Goal: Task Accomplishment & Management: Manage account settings

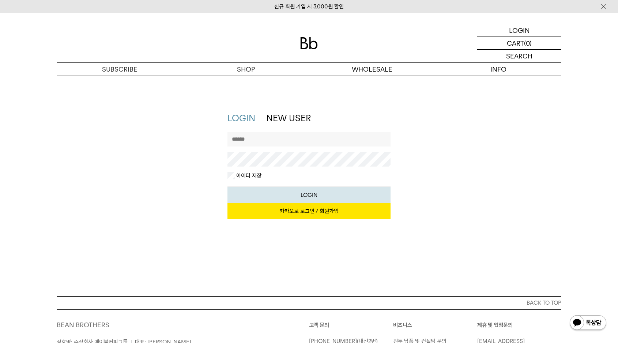
click at [313, 210] on link "카카오로 로그인 / 회원가입" at bounding box center [308, 211] width 163 height 16
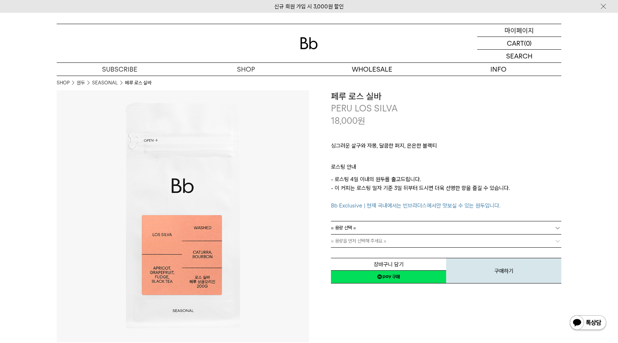
click at [535, 32] on div "MYPAGE 마이페이지" at bounding box center [519, 30] width 84 height 12
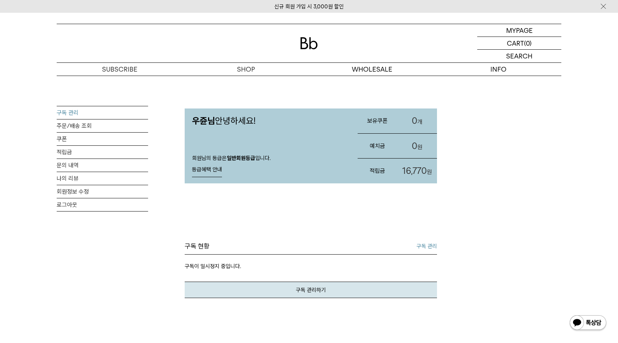
click at [75, 115] on link "구독 관리" at bounding box center [102, 112] width 91 height 13
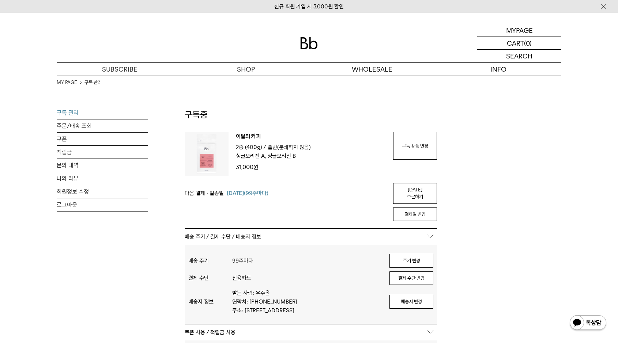
click at [250, 68] on p "숍" at bounding box center [246, 69] width 126 height 13
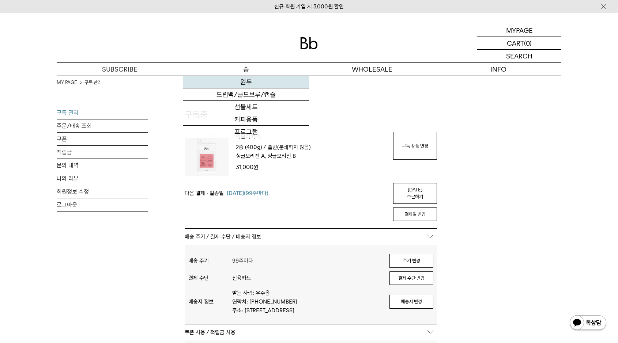
click at [247, 76] on div "원두 드립백/콜드브루/캡슐 선물세트 커피용품 프로그램" at bounding box center [246, 107] width 126 height 63
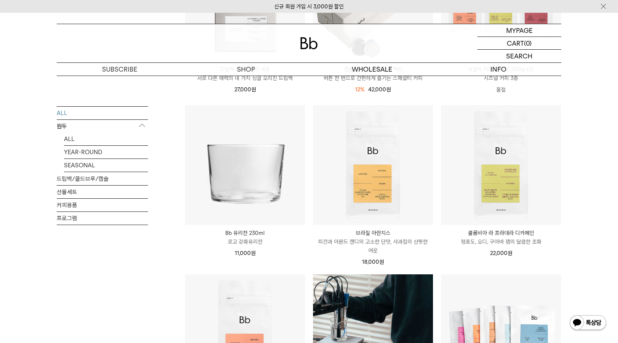
scroll to position [402, 0]
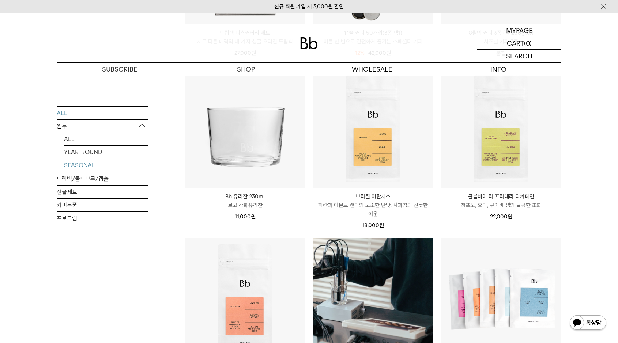
click at [80, 168] on link "SEASONAL" at bounding box center [106, 165] width 84 height 13
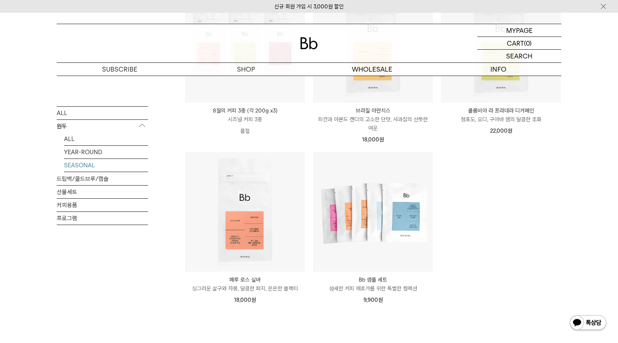
scroll to position [146, 0]
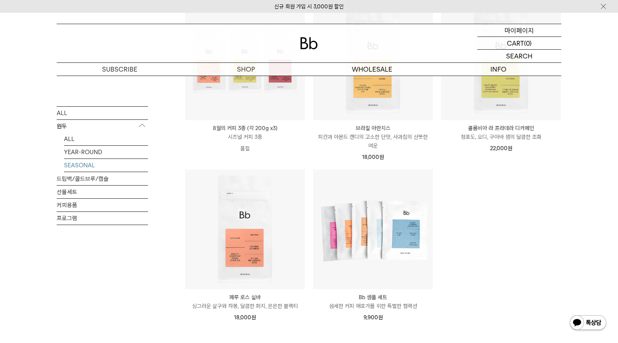
click at [525, 26] on p "마이페이지" at bounding box center [519, 30] width 29 height 12
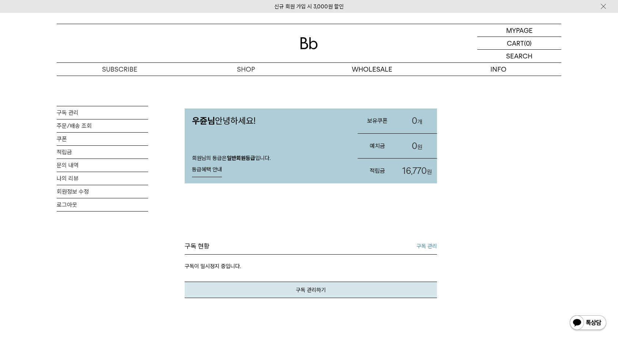
click at [425, 249] on link "구독 관리" at bounding box center [427, 246] width 20 height 9
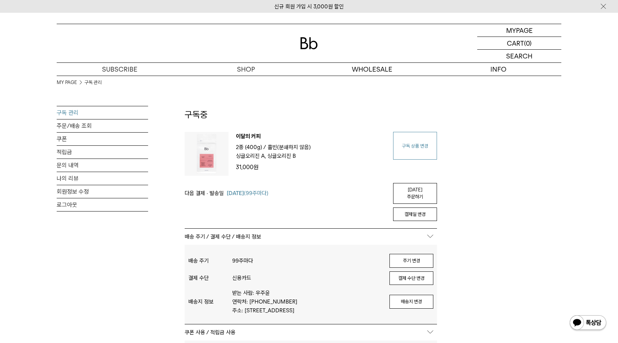
click at [425, 145] on link "구독 상품 변경" at bounding box center [415, 146] width 44 height 28
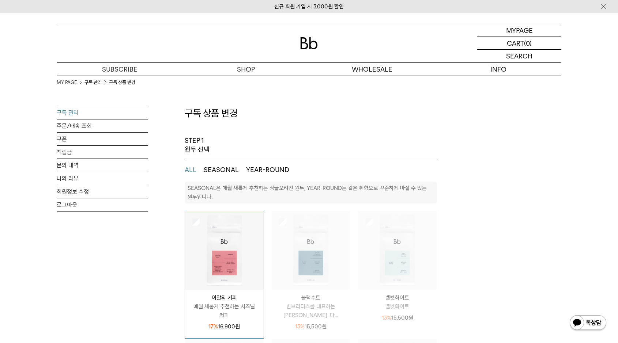
select select "**"
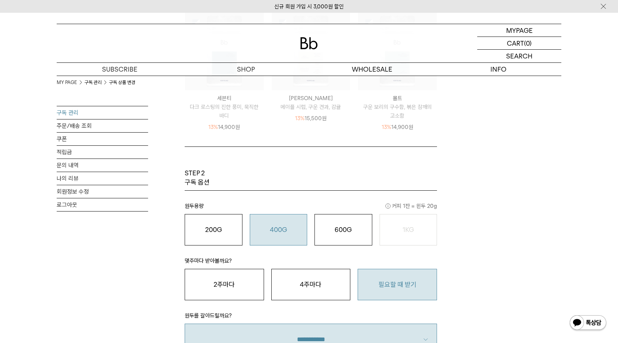
scroll to position [366, 0]
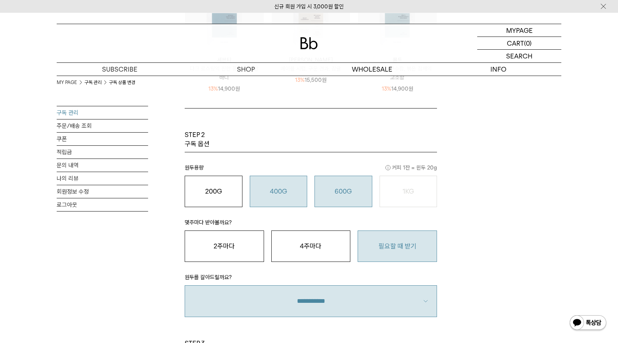
click at [346, 204] on button "600G 43,000 원" at bounding box center [343, 191] width 58 height 31
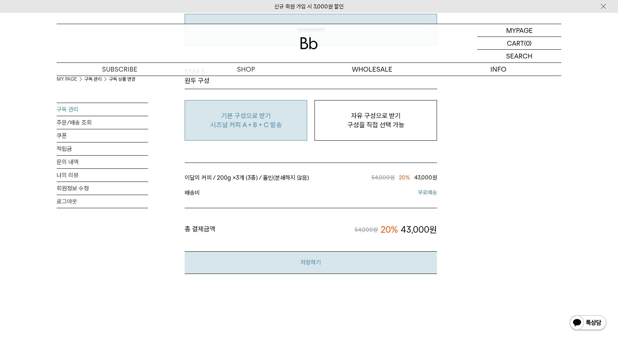
scroll to position [658, 0]
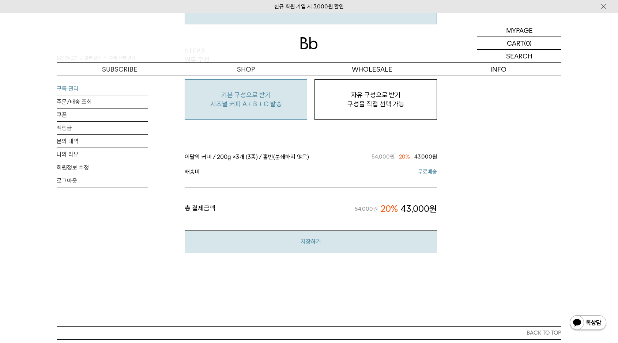
click at [330, 243] on button "저장하기" at bounding box center [311, 242] width 252 height 22
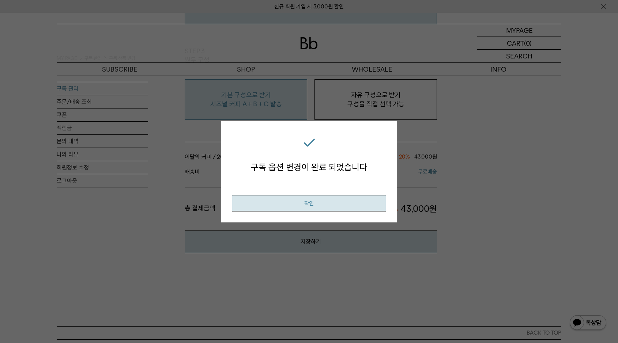
click at [332, 201] on button "확인" at bounding box center [309, 203] width 154 height 16
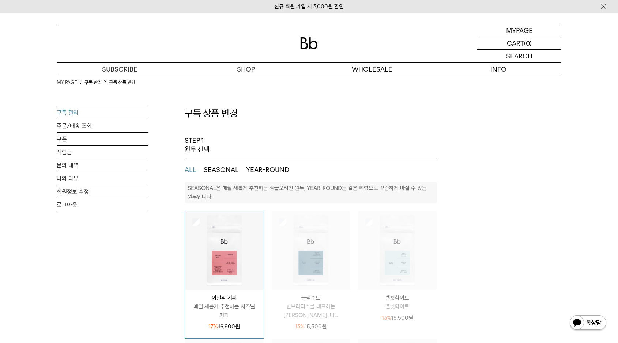
select select "**"
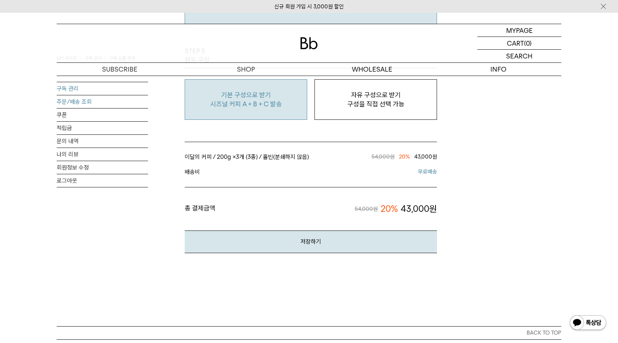
click at [78, 101] on link "주문/배송 조회" at bounding box center [102, 101] width 91 height 13
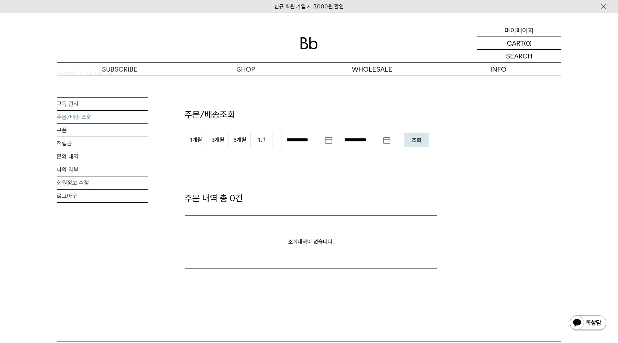
click at [520, 29] on p "마이페이지" at bounding box center [519, 30] width 29 height 12
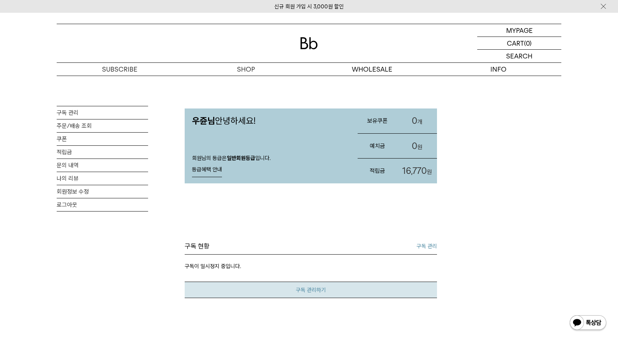
click at [327, 288] on link "구독 관리하기" at bounding box center [311, 290] width 252 height 16
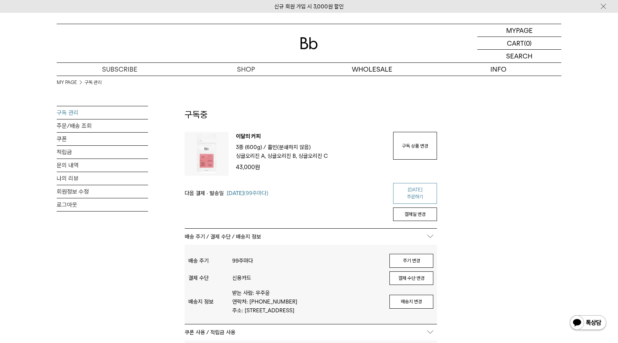
click at [427, 192] on link "[DATE] 주문하기" at bounding box center [415, 193] width 44 height 21
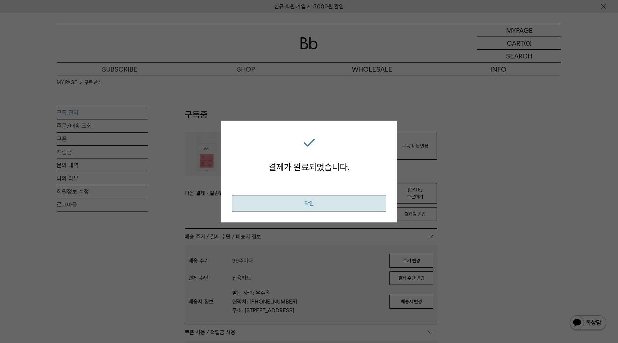
click at [328, 203] on button "확인" at bounding box center [309, 203] width 154 height 16
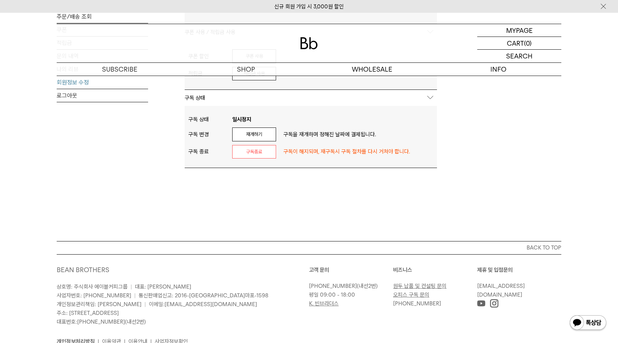
scroll to position [549, 0]
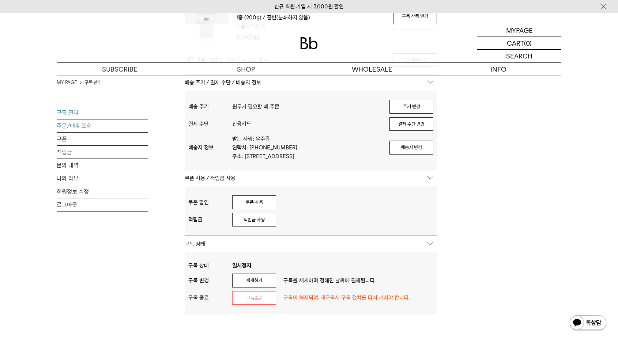
click at [79, 121] on link "주문/배송 조회" at bounding box center [102, 126] width 91 height 13
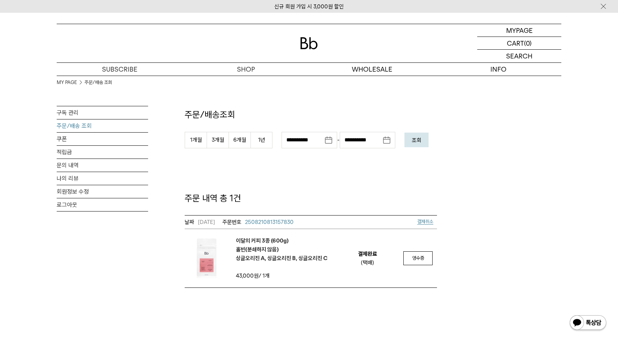
click at [429, 222] on span "결제취소" at bounding box center [425, 221] width 16 height 5
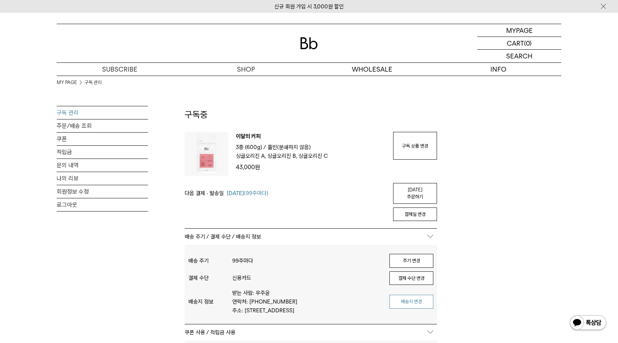
click at [424, 304] on button "배송지 변경" at bounding box center [411, 302] width 44 height 14
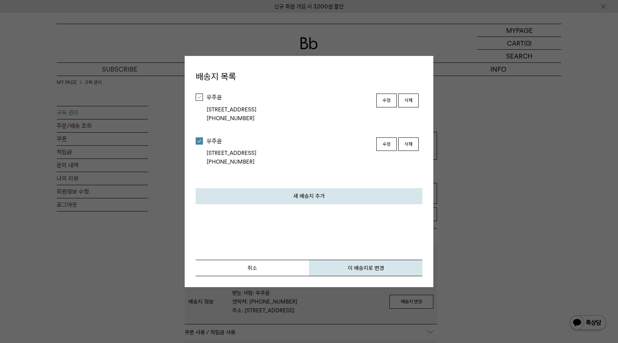
click at [198, 94] on div at bounding box center [199, 97] width 7 height 7
click at [380, 276] on button "이 배송지로 변경" at bounding box center [365, 268] width 113 height 16
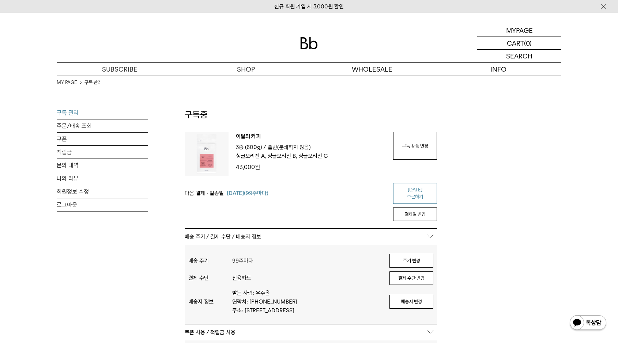
click at [425, 193] on link "[DATE] 주문하기" at bounding box center [415, 193] width 44 height 21
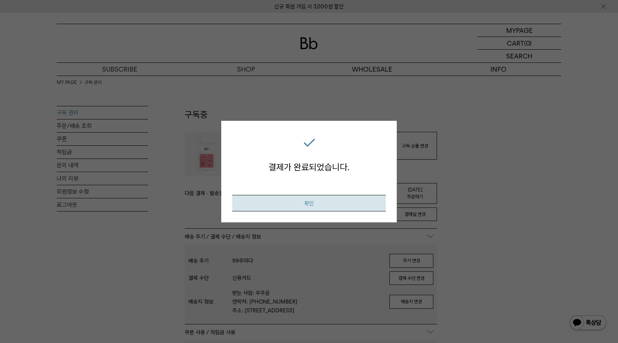
click at [324, 195] on button "확인" at bounding box center [309, 203] width 154 height 16
